Goal: Find specific page/section: Find specific page/section

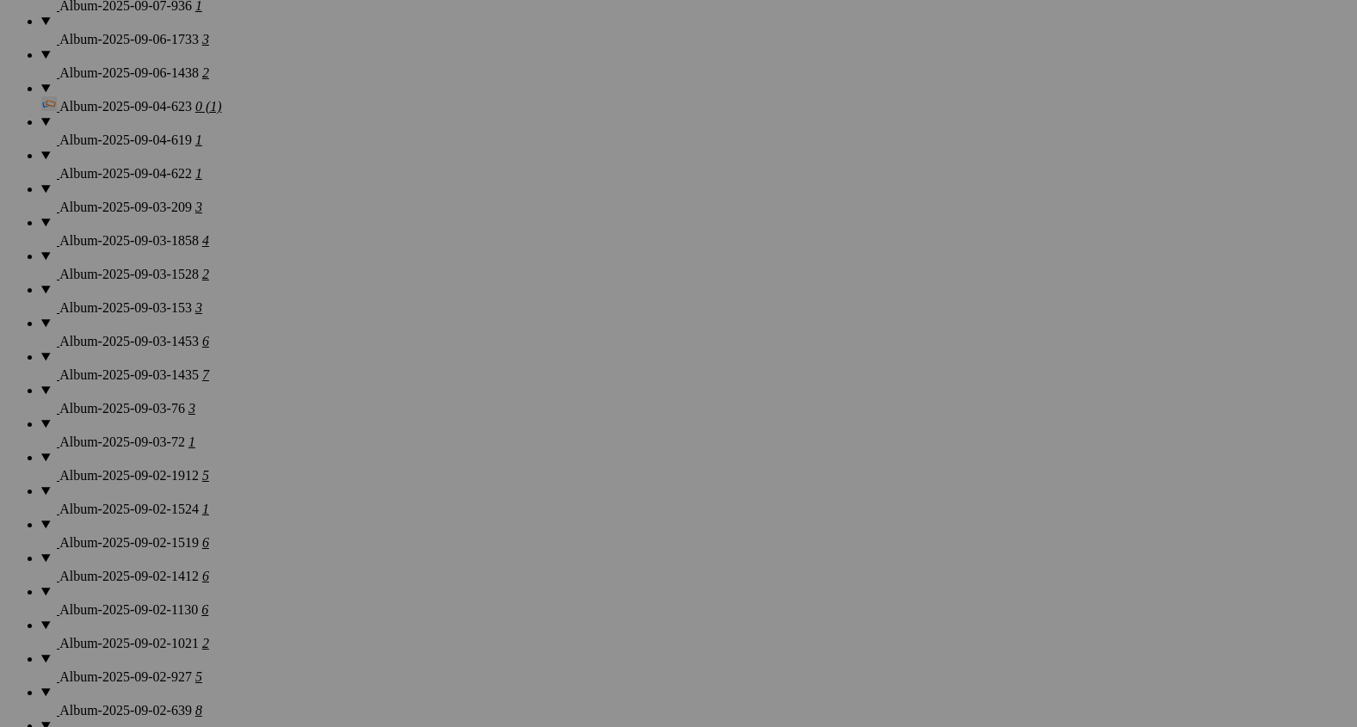
scroll to position [1511, 0]
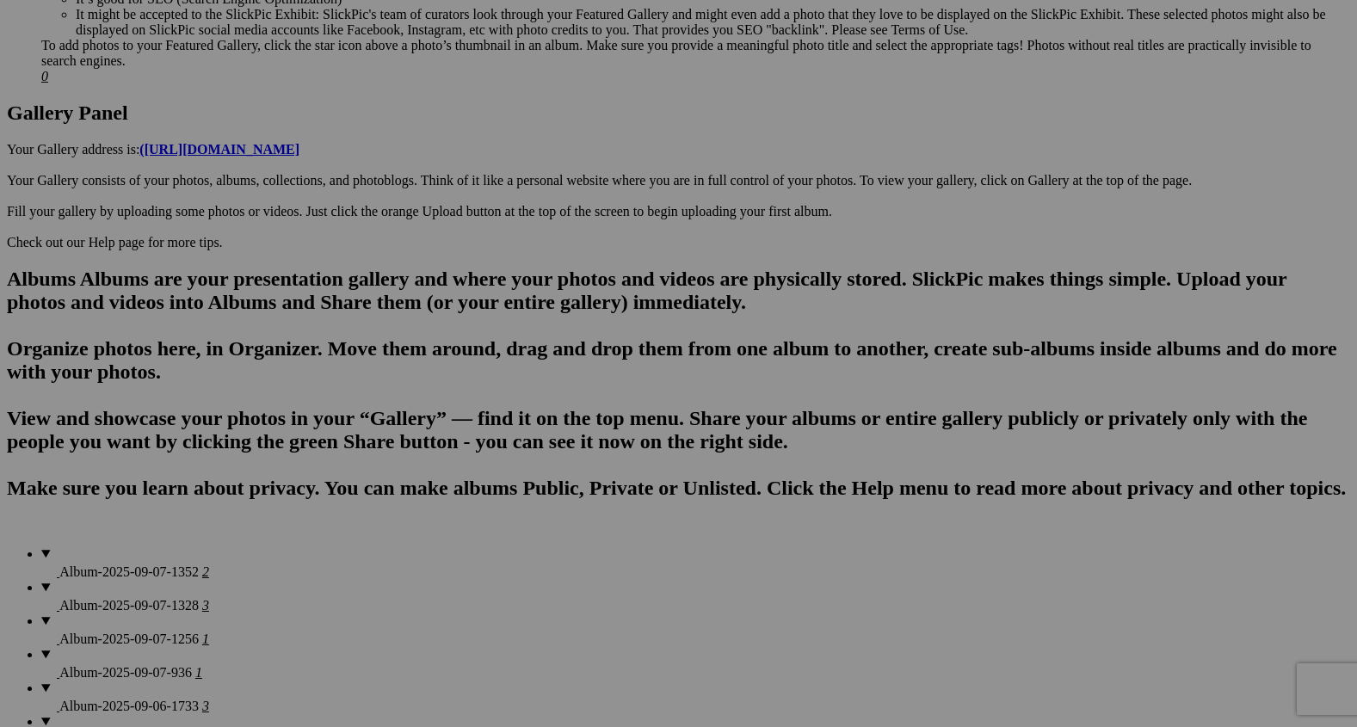
scroll to position [836, 0]
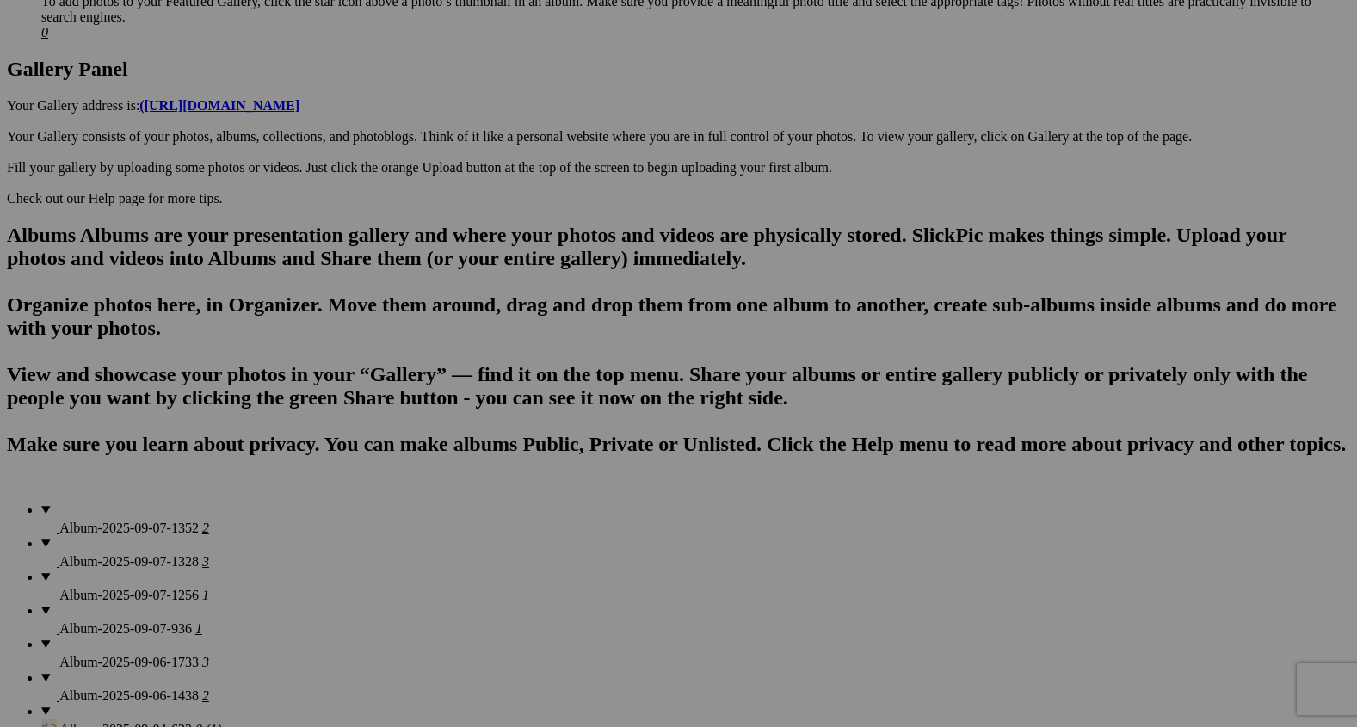
scroll to position [913, 0]
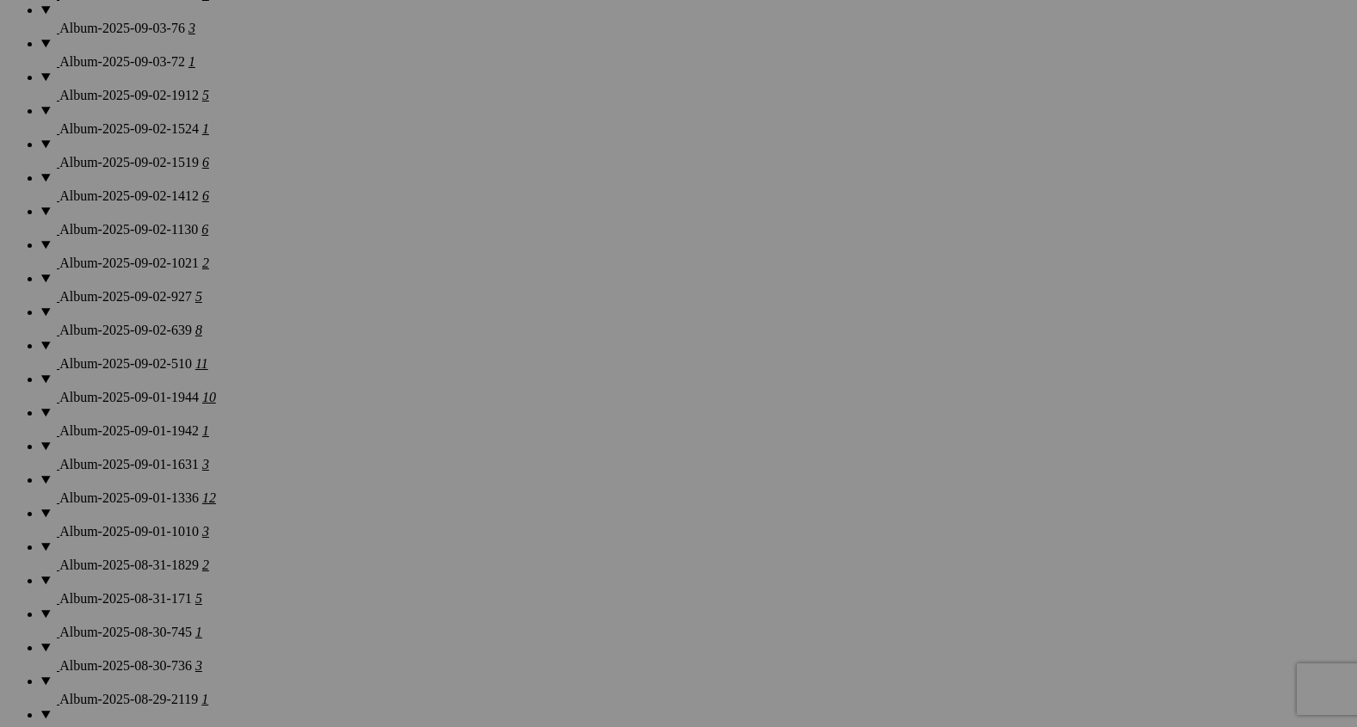
scroll to position [1851, 0]
